Goal: Check status: Check status

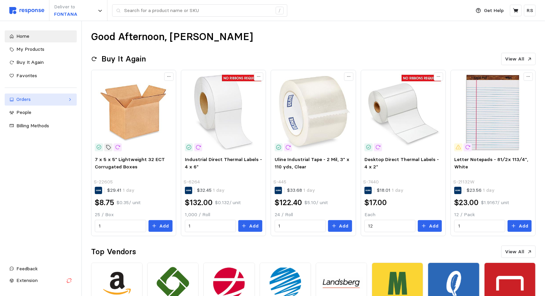
click at [31, 103] on div "Orders" at bounding box center [40, 99] width 49 height 7
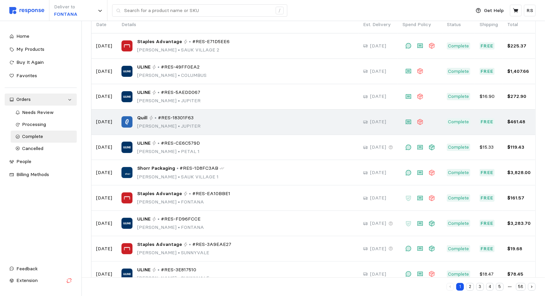
scroll to position [75, 0]
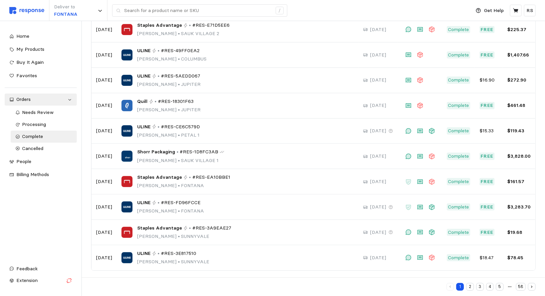
click at [470, 288] on button "2" at bounding box center [470, 287] width 8 height 8
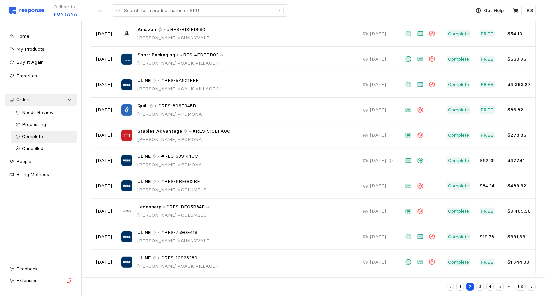
scroll to position [75, 0]
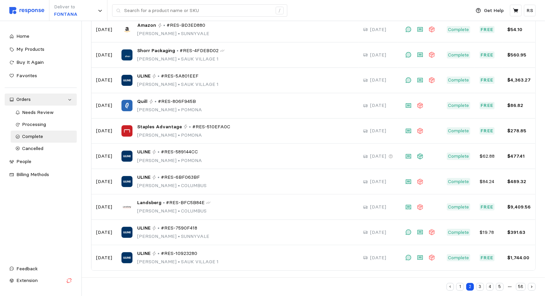
click at [482, 287] on button "3" at bounding box center [480, 287] width 8 height 8
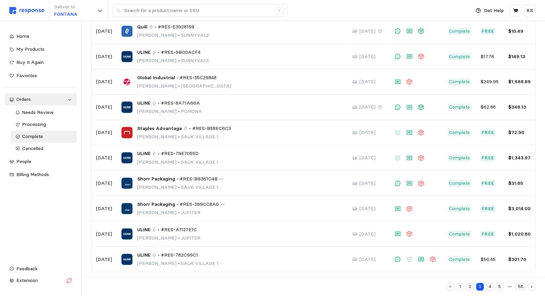
scroll to position [75, 0]
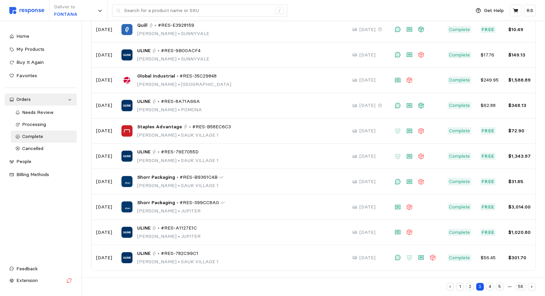
click at [489, 288] on button "4" at bounding box center [490, 287] width 8 height 8
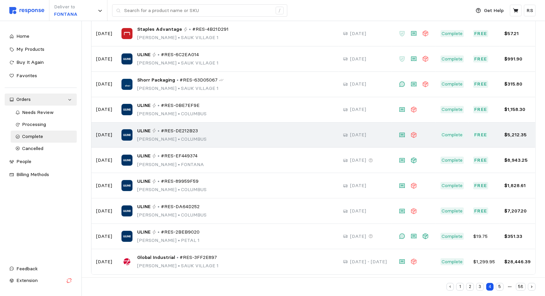
scroll to position [75, 0]
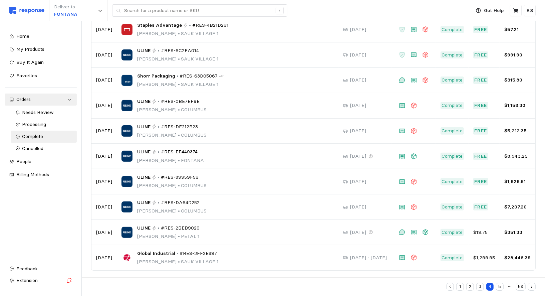
click at [501, 284] on button "5" at bounding box center [500, 287] width 8 height 8
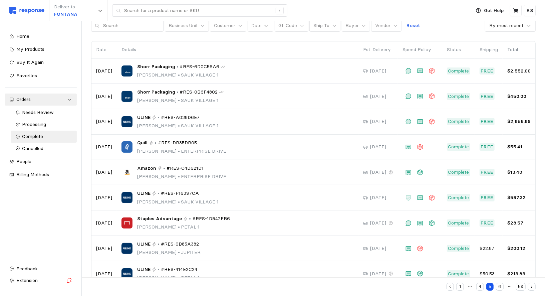
scroll to position [75, 0]
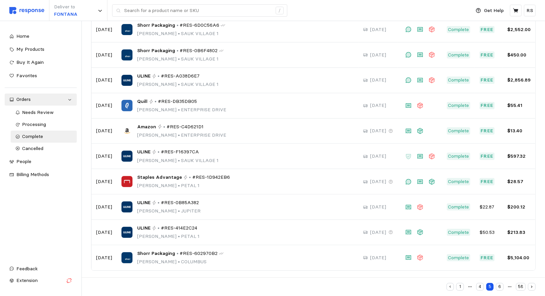
click at [499, 287] on button "6" at bounding box center [500, 287] width 8 height 8
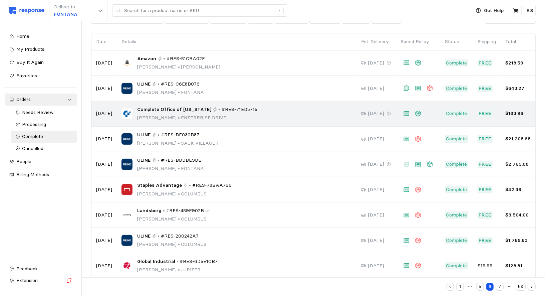
scroll to position [37, 0]
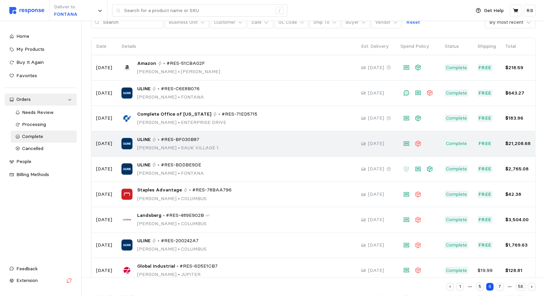
click at [118, 143] on td "ULINE • #RES-BF030B87 [PERSON_NAME][GEOGRAPHIC_DATA] 1" at bounding box center [237, 143] width 240 height 25
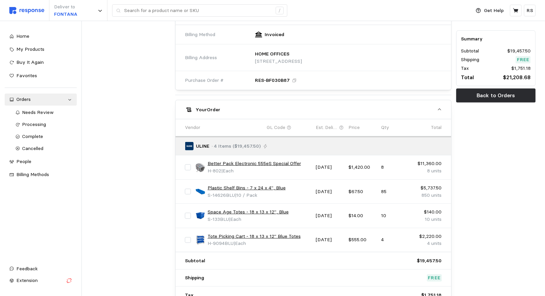
scroll to position [303, 0]
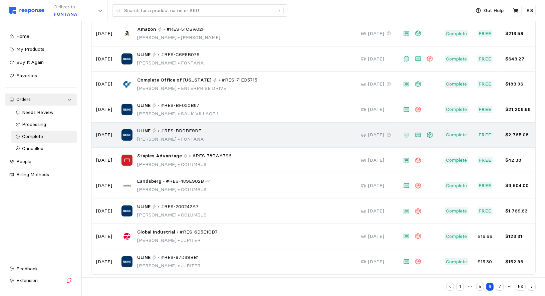
scroll to position [75, 0]
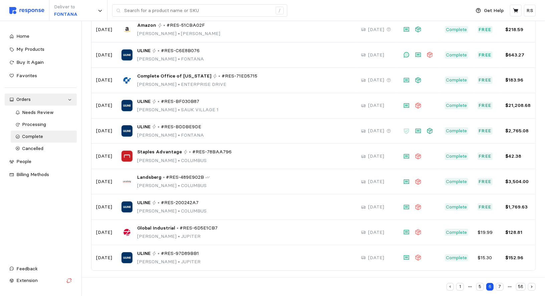
click at [500, 286] on button "7" at bounding box center [500, 287] width 8 height 8
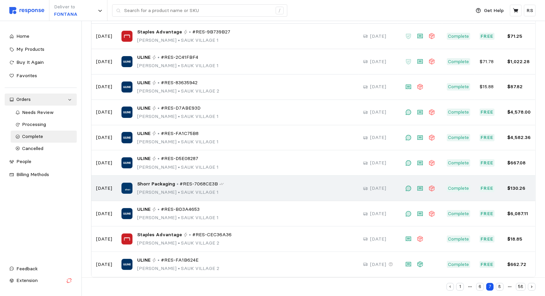
scroll to position [75, 0]
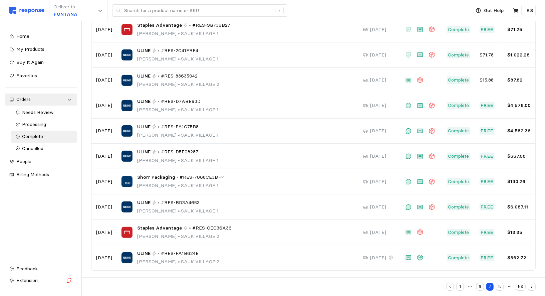
click at [499, 286] on button "8" at bounding box center [500, 287] width 8 height 8
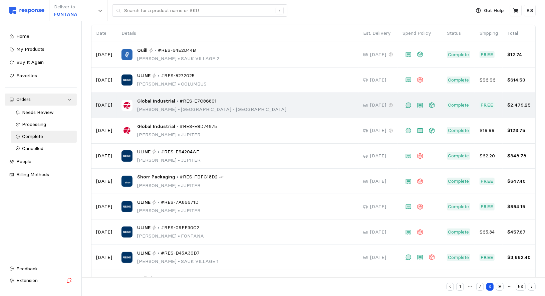
scroll to position [75, 0]
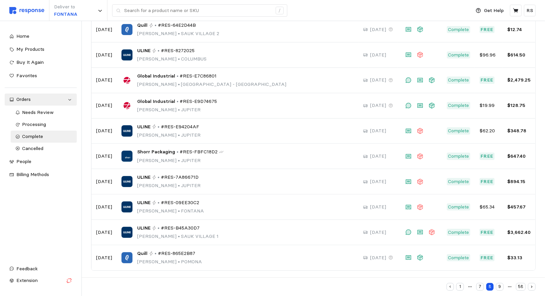
click at [503, 288] on button "9" at bounding box center [500, 287] width 8 height 8
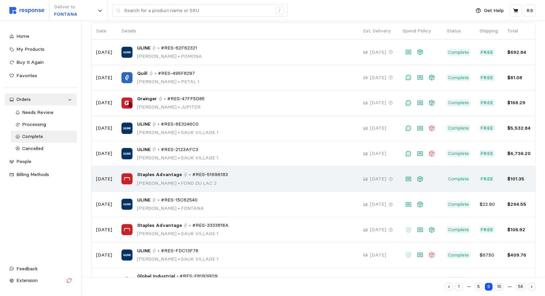
scroll to position [75, 0]
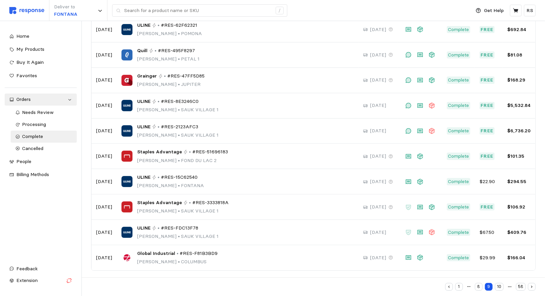
click at [502, 287] on button "10" at bounding box center [499, 287] width 9 height 8
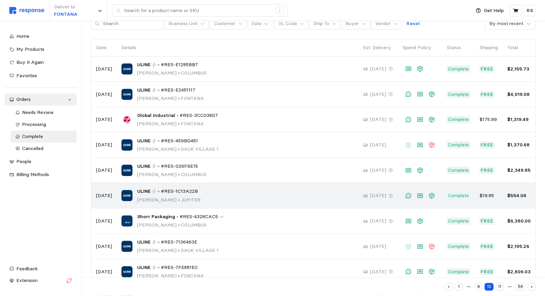
scroll to position [75, 0]
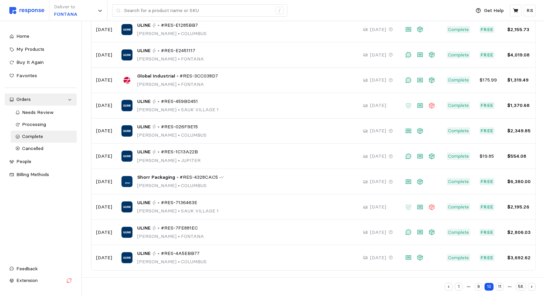
click at [500, 286] on button "11" at bounding box center [500, 287] width 8 height 8
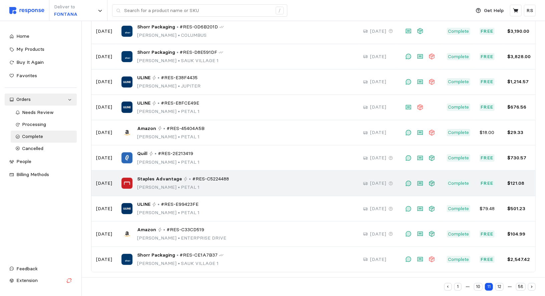
scroll to position [75, 0]
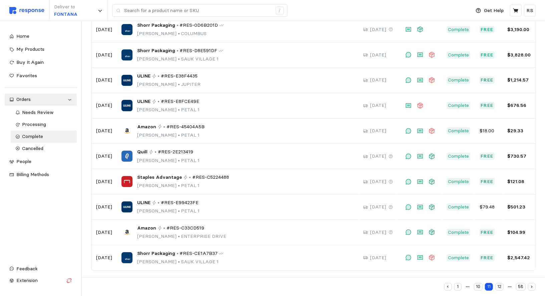
click at [457, 290] on button "1" at bounding box center [458, 287] width 8 height 8
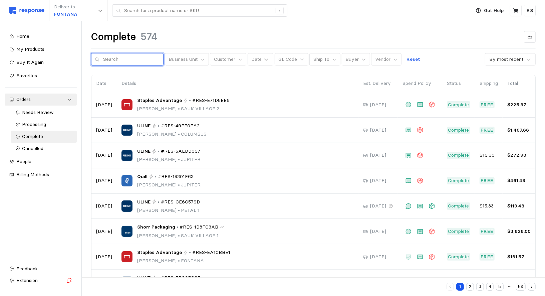
click at [133, 59] on input "text" at bounding box center [131, 59] width 57 height 12
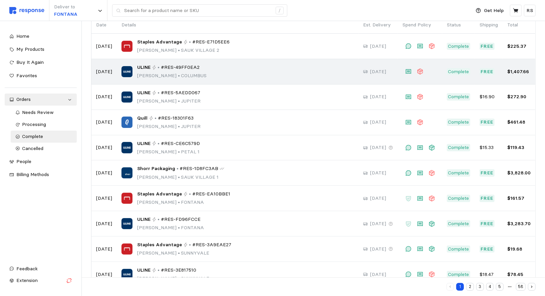
scroll to position [75, 0]
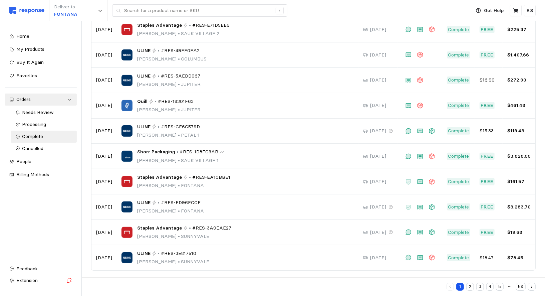
click at [480, 287] on button "3" at bounding box center [480, 287] width 8 height 8
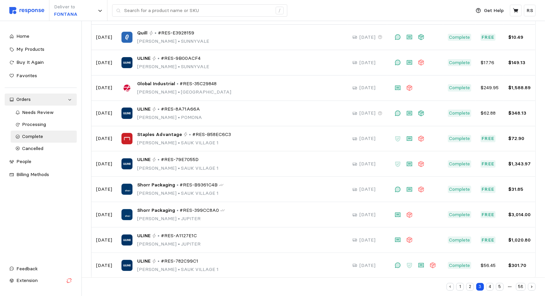
scroll to position [75, 0]
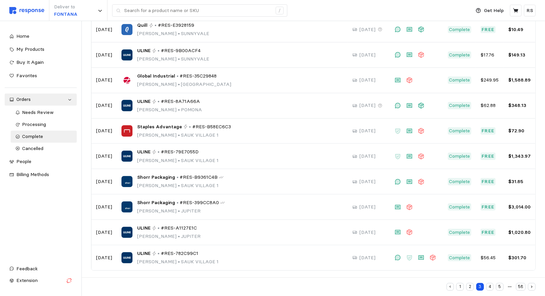
click at [491, 287] on button "4" at bounding box center [490, 287] width 8 height 8
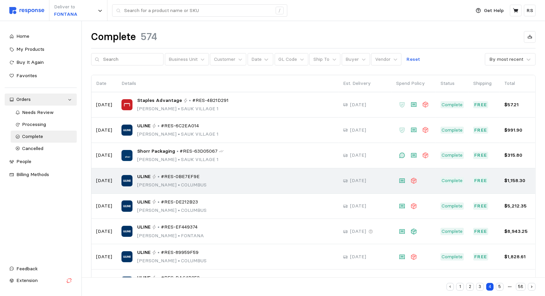
scroll to position [75, 0]
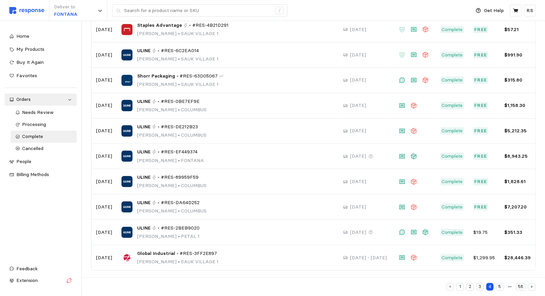
click at [498, 287] on button "5" at bounding box center [500, 287] width 8 height 8
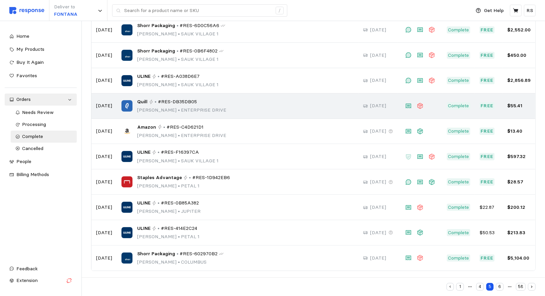
scroll to position [75, 0]
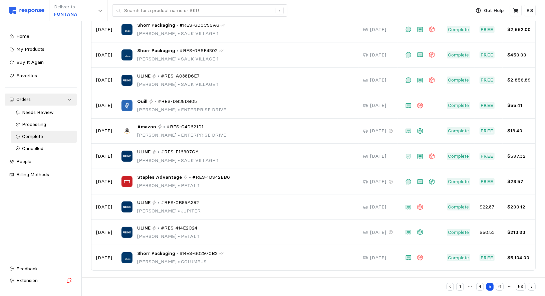
click at [499, 287] on button "6" at bounding box center [500, 287] width 8 height 8
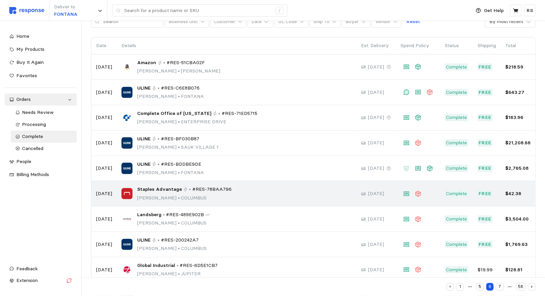
scroll to position [35, 0]
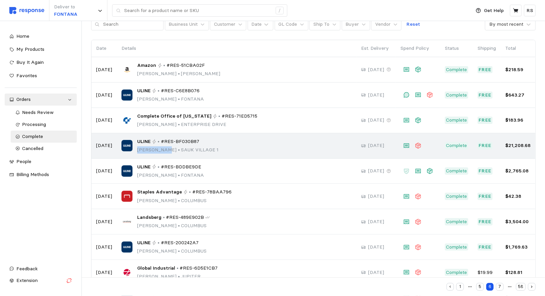
drag, startPoint x: 163, startPoint y: 149, endPoint x: 138, endPoint y: 149, distance: 25.4
click at [138, 149] on p "[PERSON_NAME] • [GEOGRAPHIC_DATA] 1" at bounding box center [177, 149] width 81 height 7
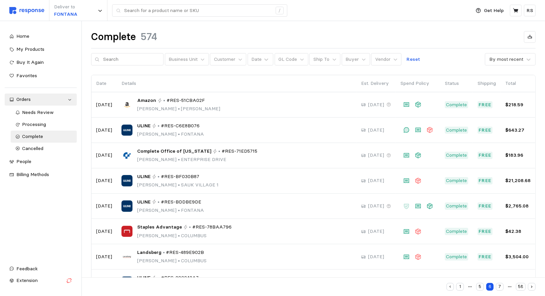
scroll to position [35, 0]
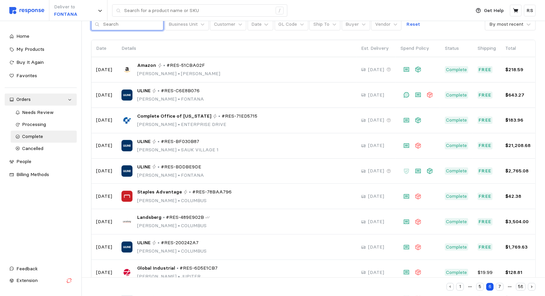
click at [125, 23] on input "text" at bounding box center [131, 24] width 57 height 12
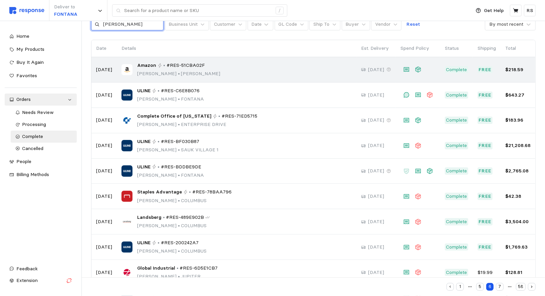
type input "[PERSON_NAME]"
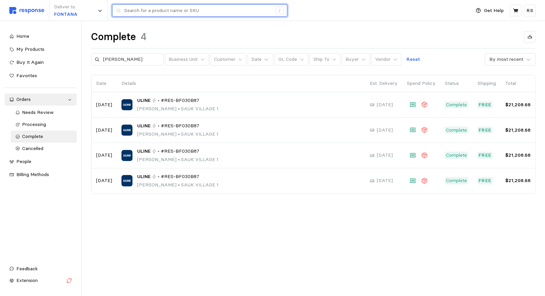
click at [160, 6] on input "text" at bounding box center [198, 11] width 148 height 12
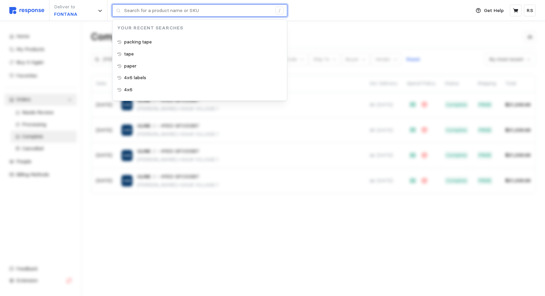
paste input "Portacool® Apex™ Evaporative Coolers"
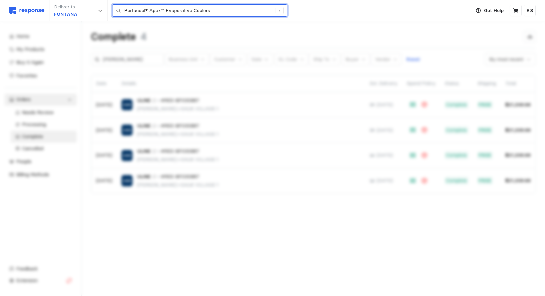
type input "Portacool® Apex™ Evaporative Coolers"
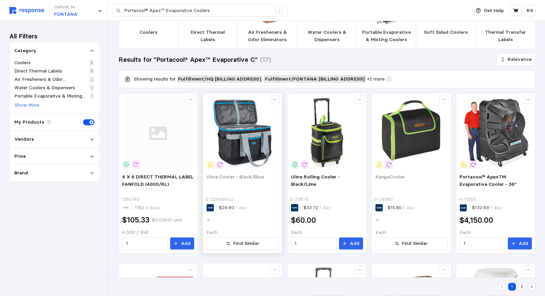
scroll to position [51, 0]
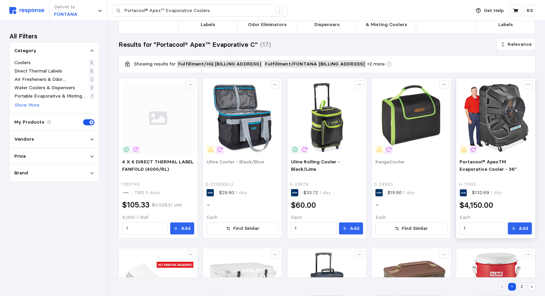
click at [474, 150] on icon at bounding box center [473, 149] width 6 height 6
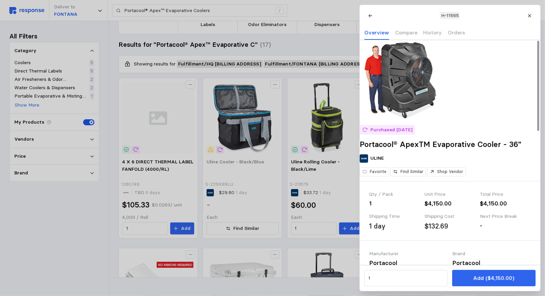
click at [412, 133] on p "Purchased [DATE]" at bounding box center [391, 129] width 42 height 7
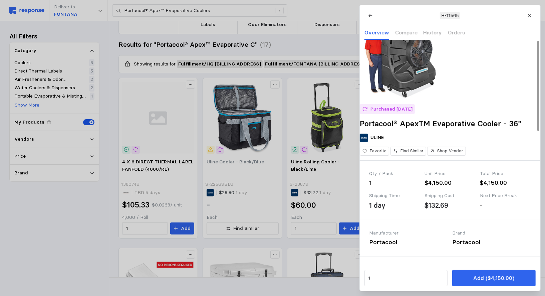
scroll to position [0, 0]
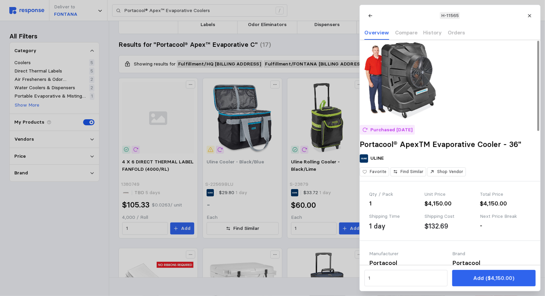
click at [316, 65] on div at bounding box center [272, 148] width 545 height 296
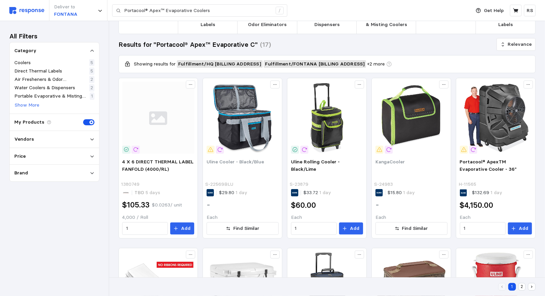
click at [13, 8] on img at bounding box center [26, 10] width 35 height 7
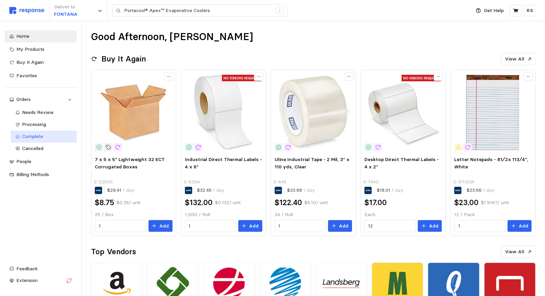
click at [51, 139] on div "Complete" at bounding box center [47, 136] width 50 height 7
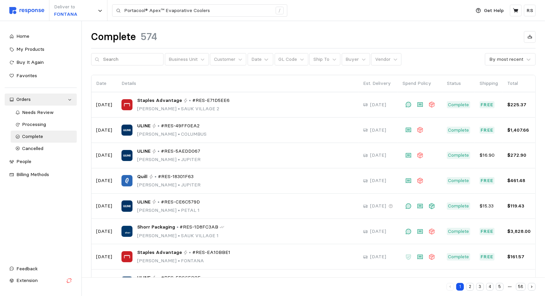
click at [483, 288] on button "3" at bounding box center [480, 287] width 8 height 8
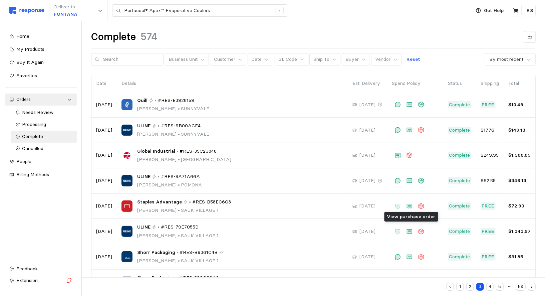
scroll to position [75, 0]
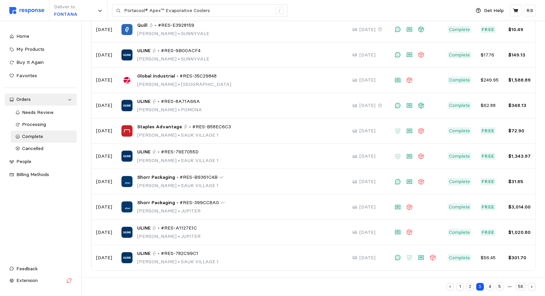
click at [499, 288] on button "5" at bounding box center [500, 287] width 8 height 8
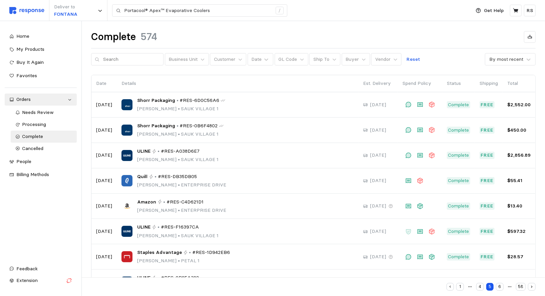
click at [480, 286] on button "4" at bounding box center [480, 287] width 8 height 8
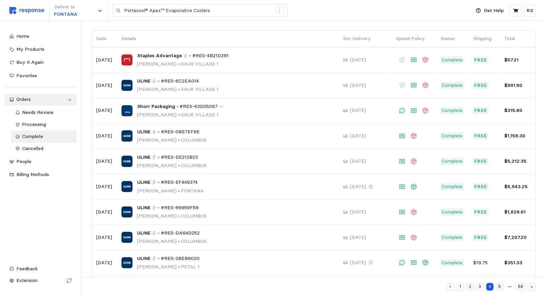
scroll to position [75, 0]
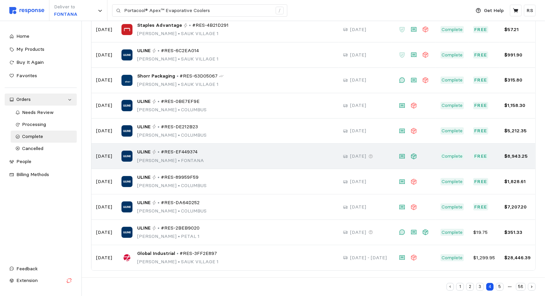
click at [304, 157] on div "ULINE • #RES-EF449374 [PERSON_NAME] • [PERSON_NAME]" at bounding box center [227, 156] width 212 height 16
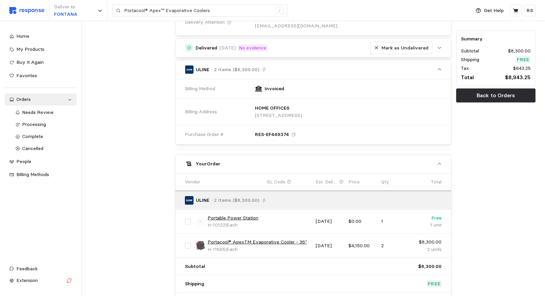
scroll to position [158, 0]
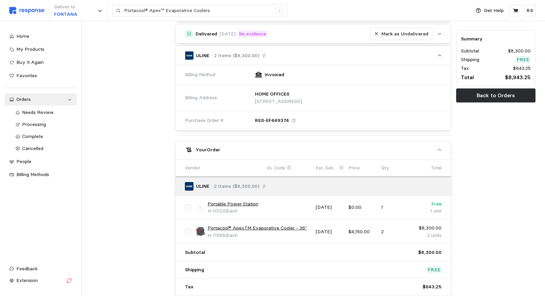
click at [354, 210] on div "Portable Power Station H-10122 | Each [DATE] $0.00 1 Free 1 unit" at bounding box center [313, 207] width 261 height 19
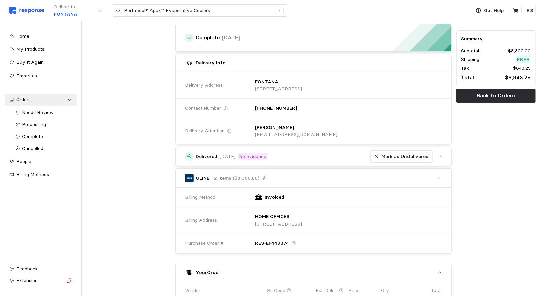
scroll to position [0, 0]
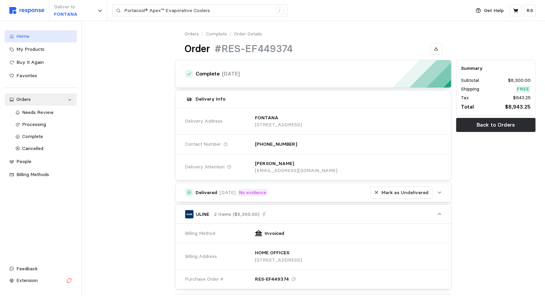
click at [39, 40] on link "Home" at bounding box center [41, 36] width 72 height 12
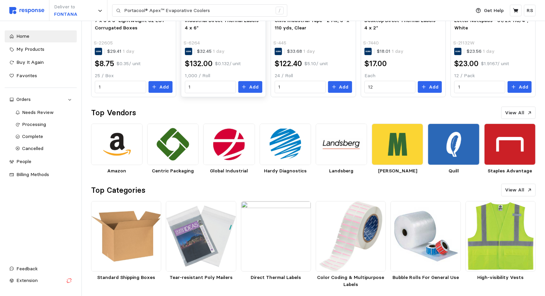
scroll to position [139, 0]
